Goal: Task Accomplishment & Management: Manage account settings

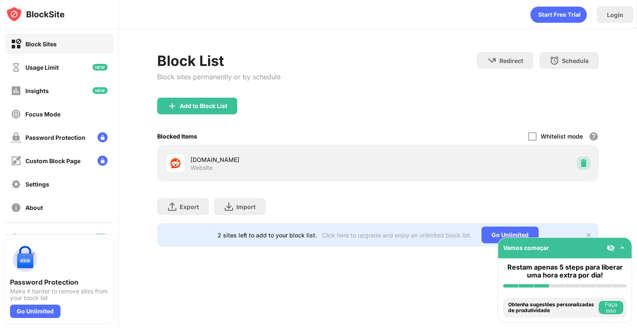
click at [582, 160] on img at bounding box center [583, 163] width 8 height 8
